Goal: Information Seeking & Learning: Learn about a topic

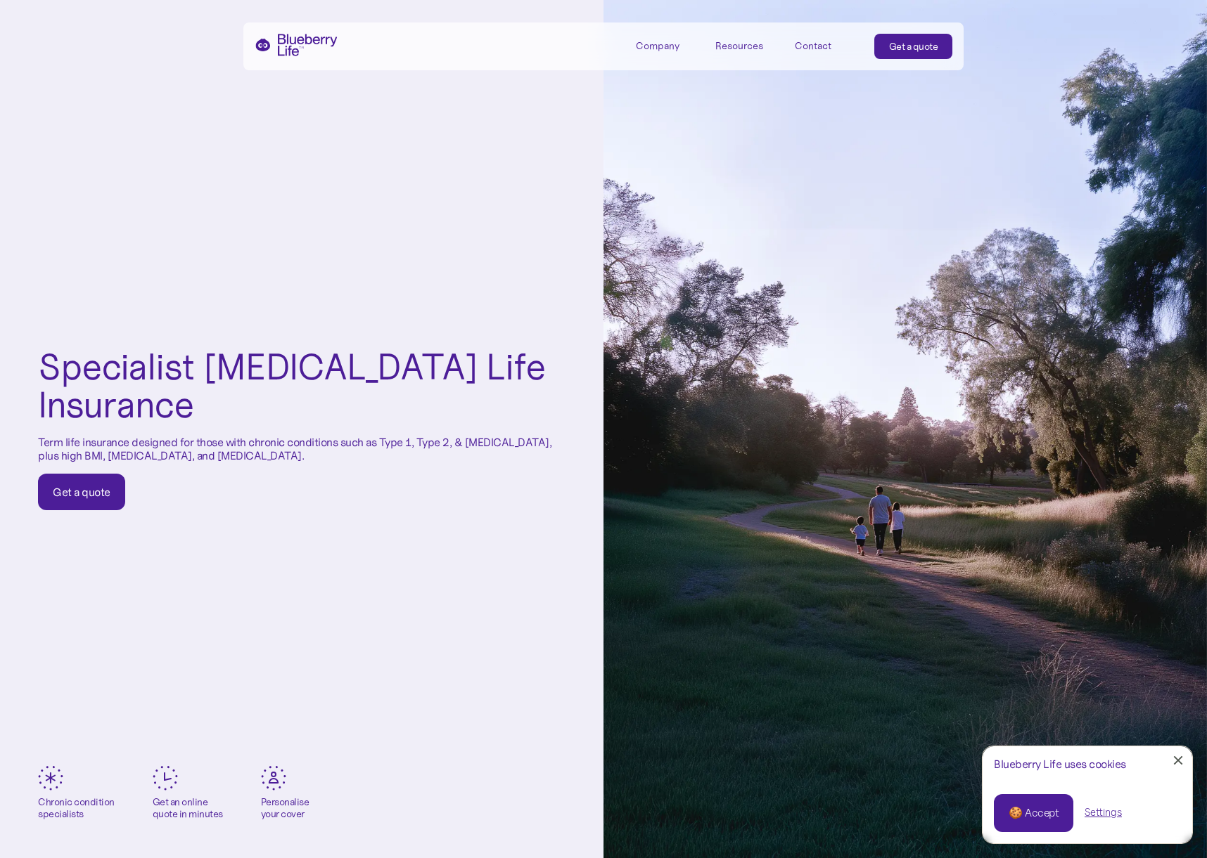
click at [1178, 758] on link "Close Cookie Popup" at bounding box center [1178, 761] width 28 height 28
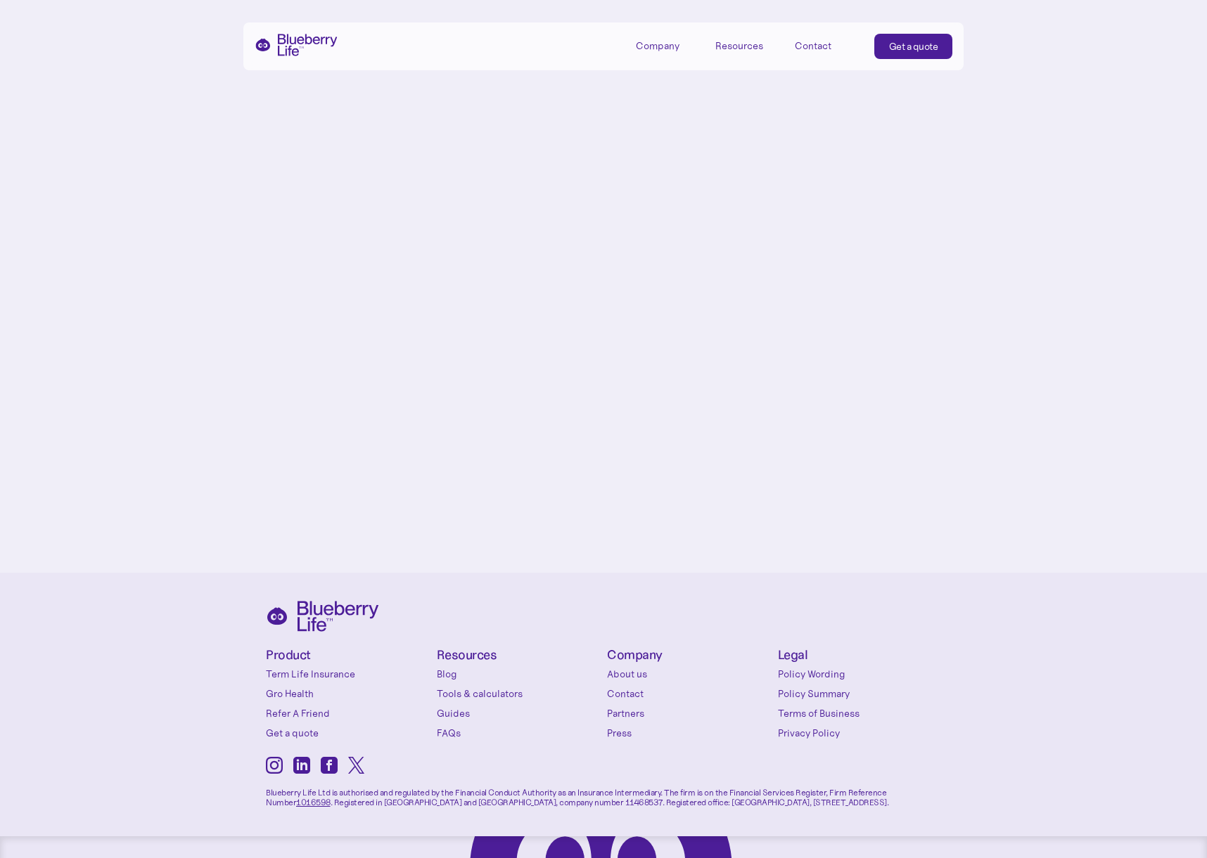
scroll to position [6977, 0]
click at [662, 47] on div "Company" at bounding box center [658, 46] width 44 height 12
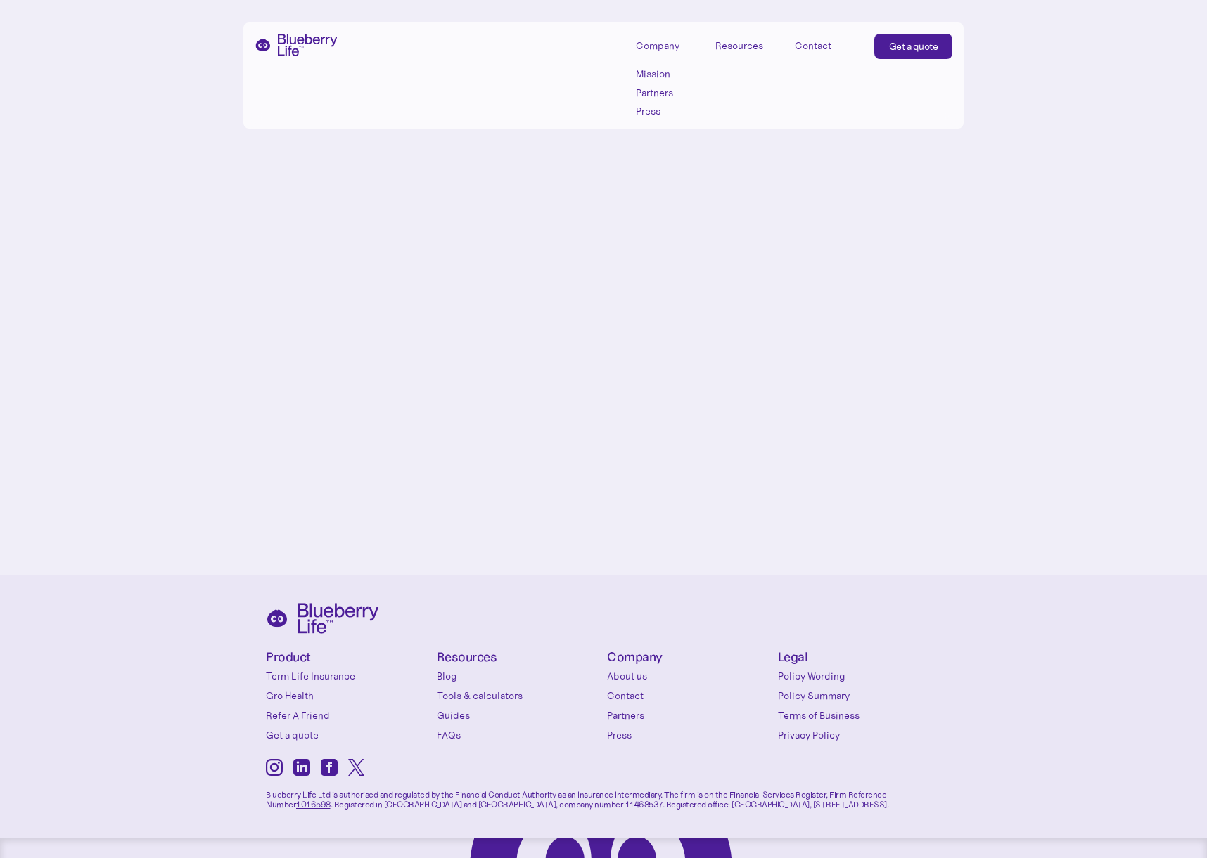
click at [655, 92] on link "Partners" at bounding box center [667, 93] width 63 height 12
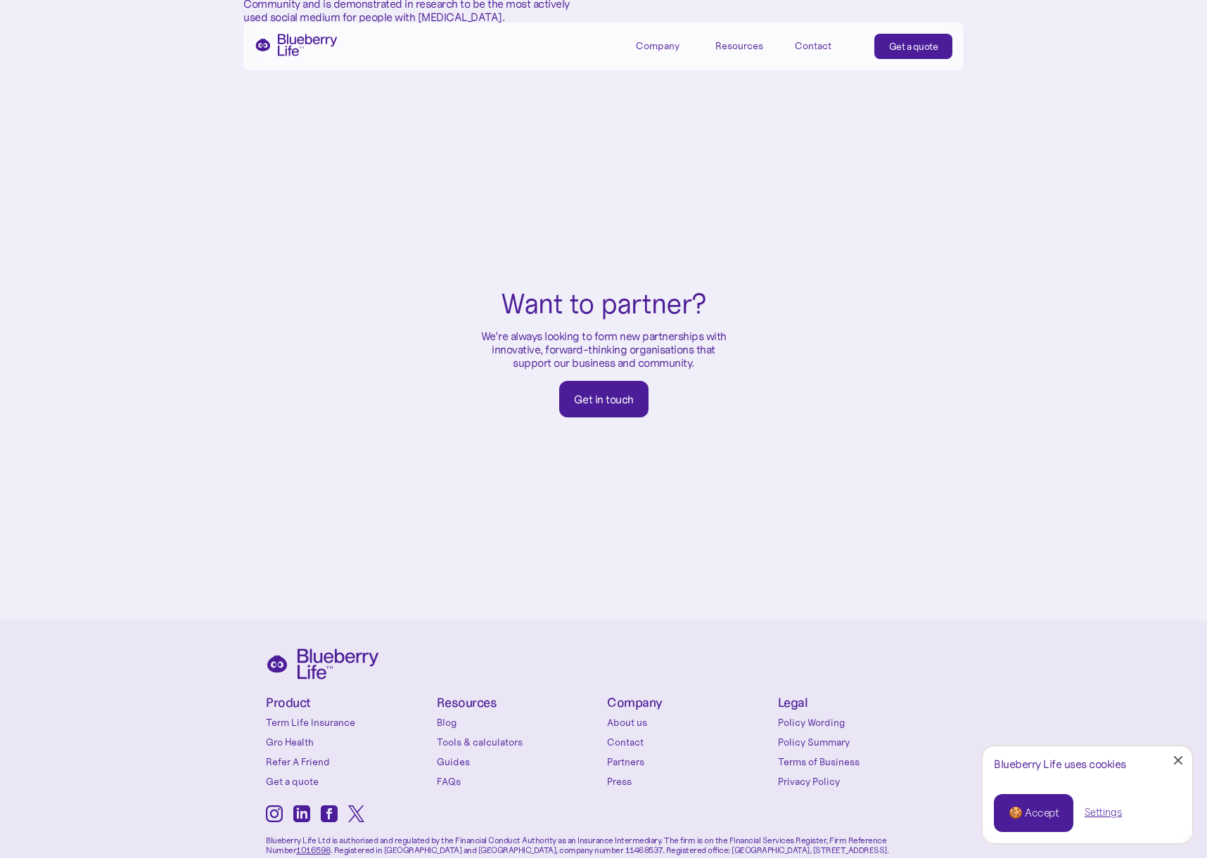
scroll to position [723, 0]
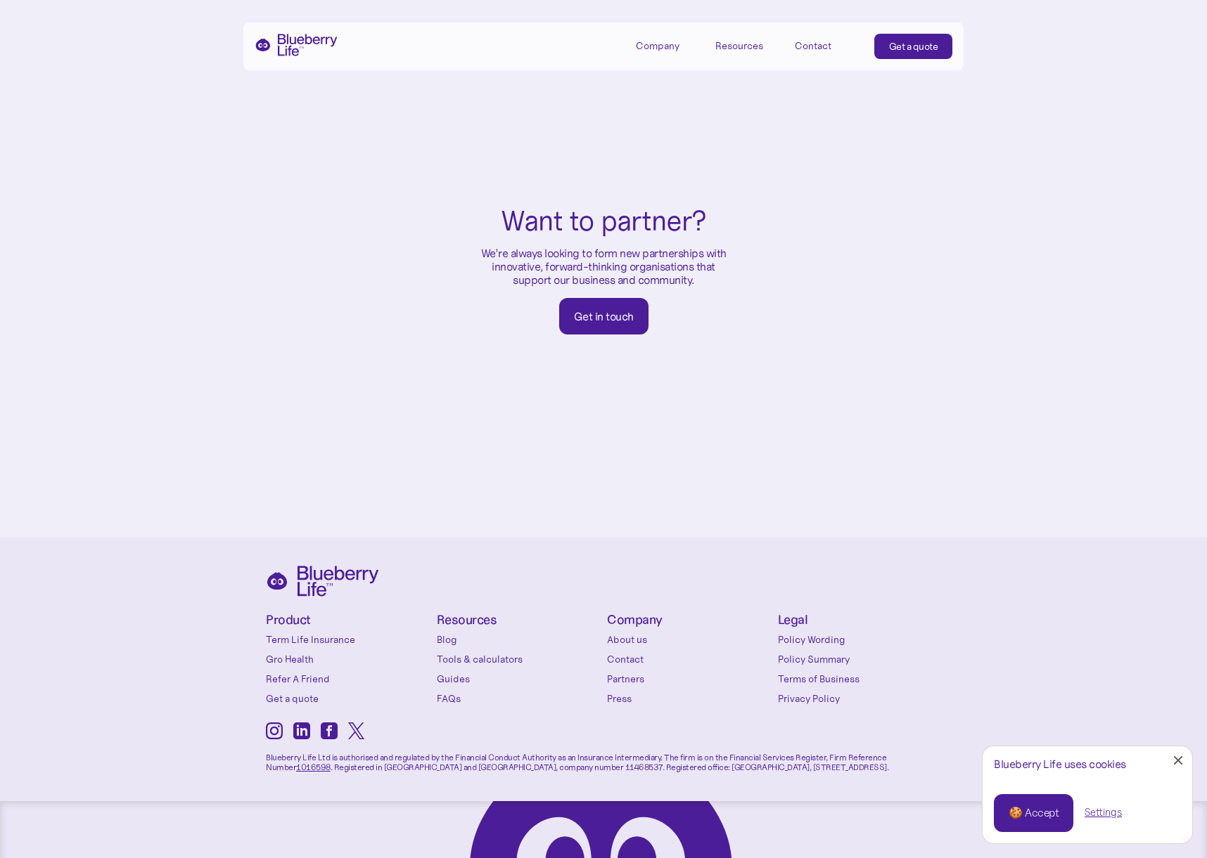
click at [747, 46] on div "Resources" at bounding box center [739, 46] width 48 height 12
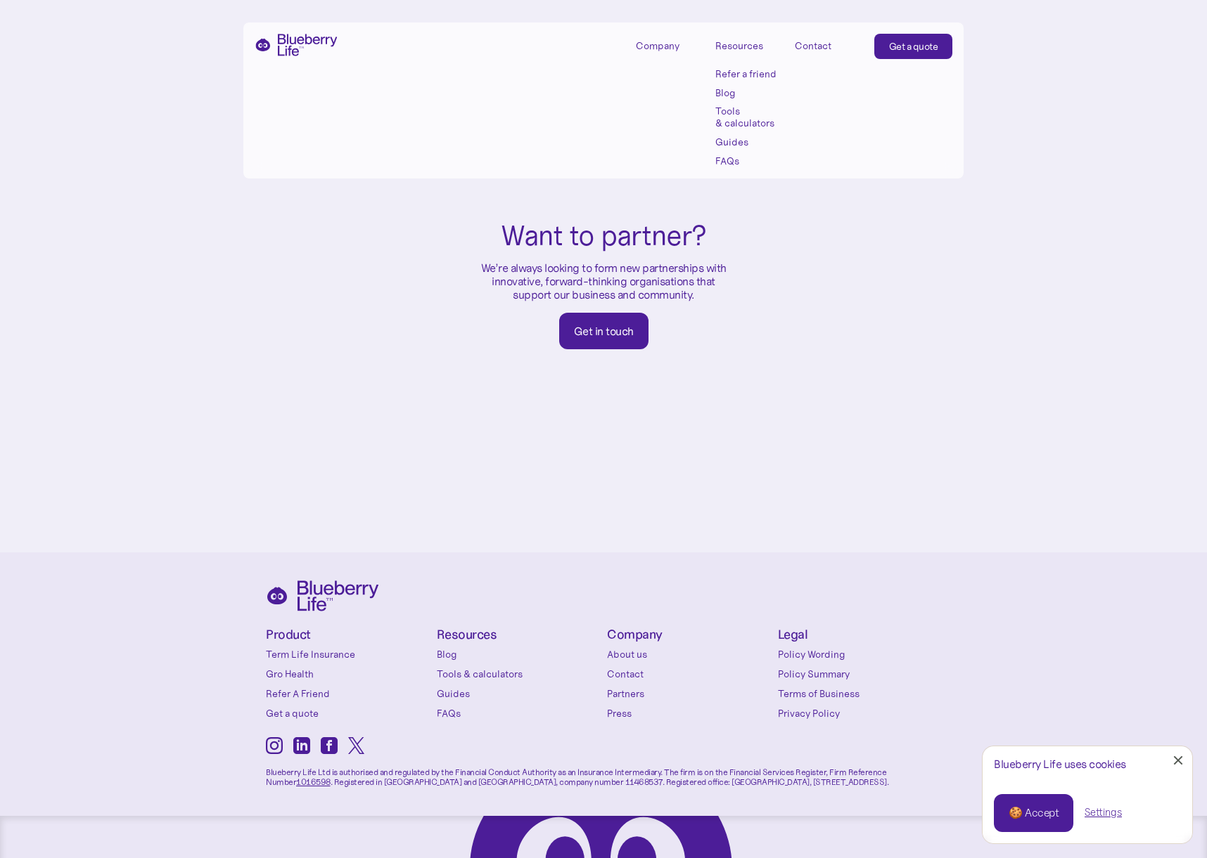
scroll to position [706, 0]
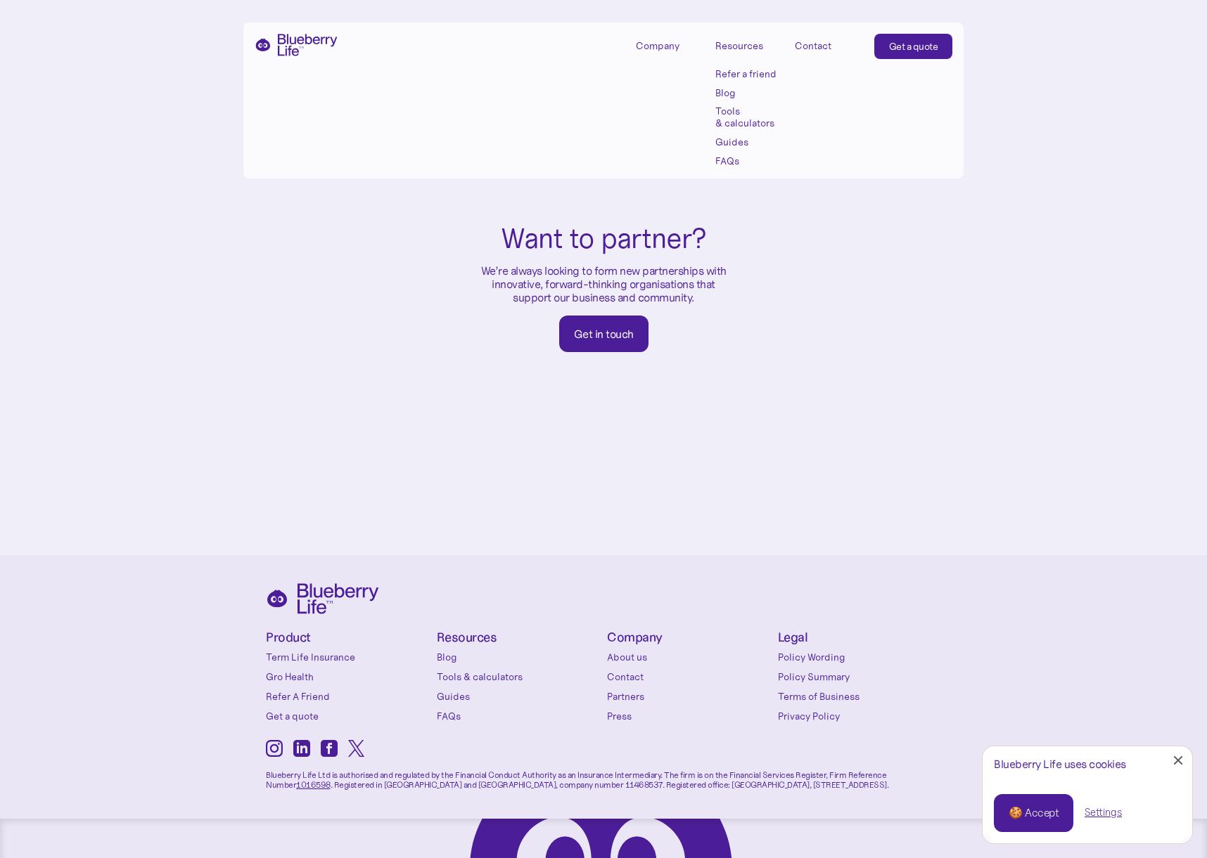
click at [731, 140] on link "Guides" at bounding box center [746, 142] width 63 height 12
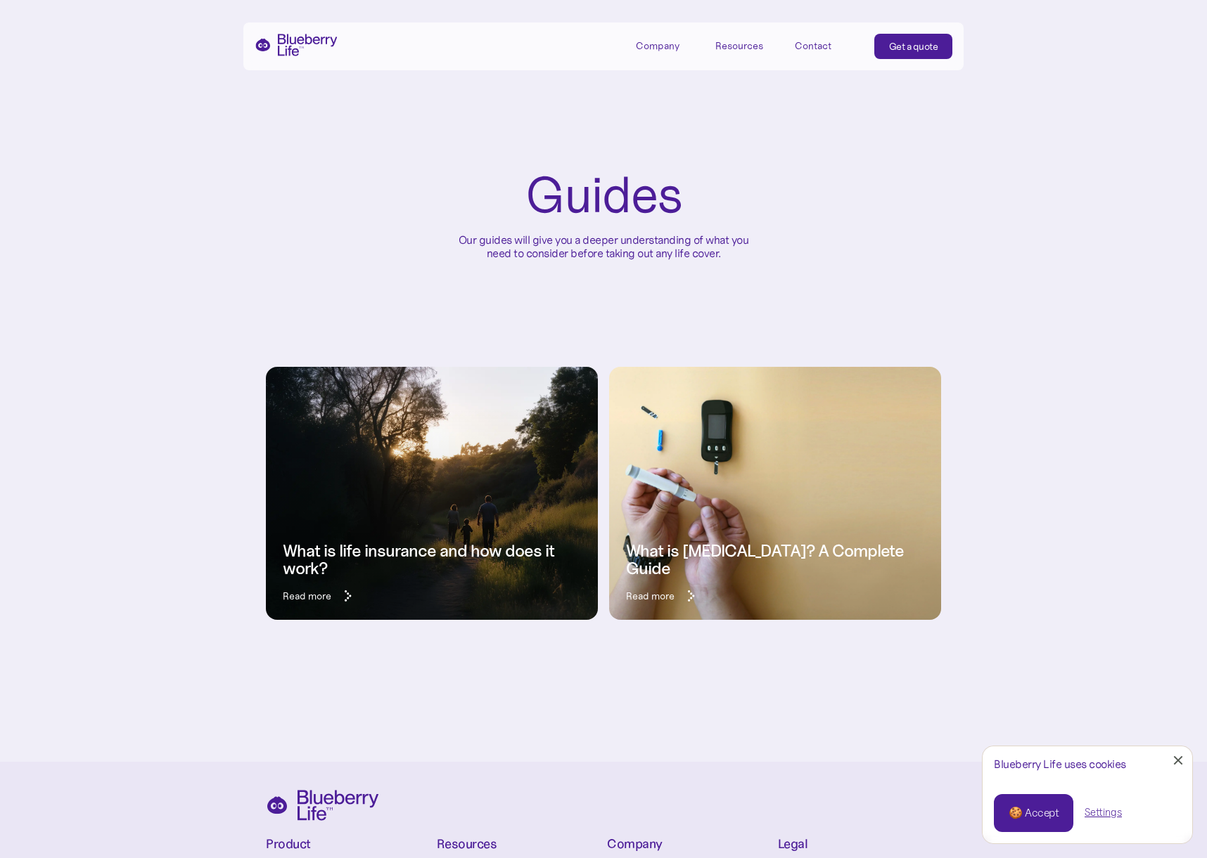
click at [440, 480] on link "What is life insurance and how does it work? Read more" at bounding box center [432, 514] width 332 height 211
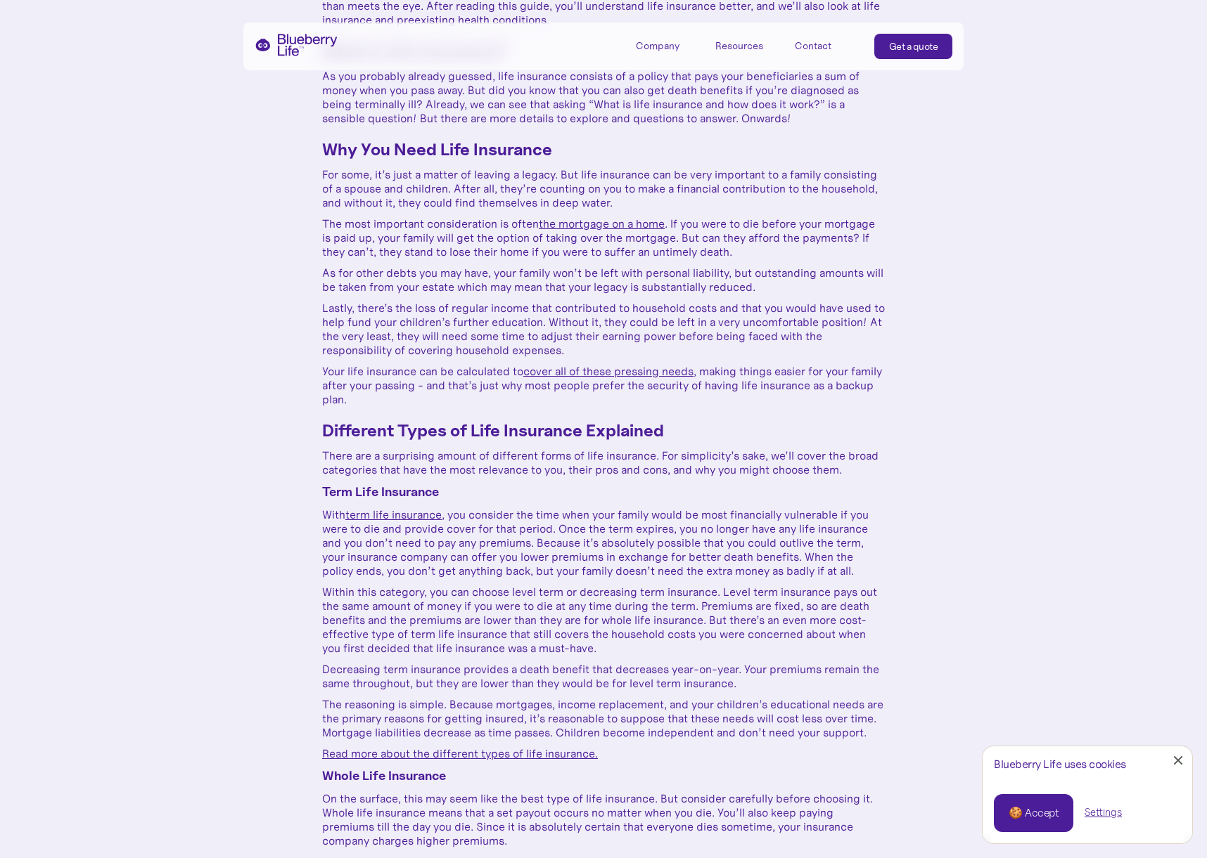
scroll to position [638, 0]
